Goal: Task Accomplishment & Management: Manage account settings

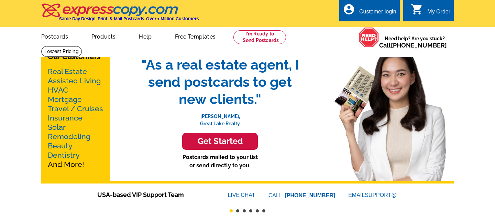
click at [384, 12] on div "Customer login" at bounding box center [377, 14] width 37 height 10
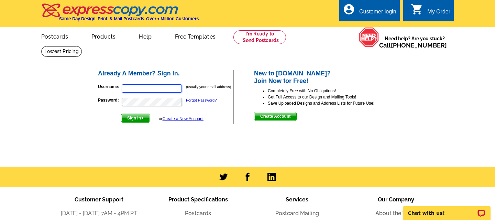
type input "Olisi.hindin@longandfoster.com"
click at [137, 119] on span "Sign In" at bounding box center [135, 118] width 29 height 8
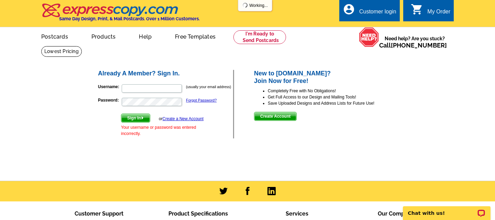
type input "Olisi.hindin@longandfoster.com"
